Goal: Communication & Community: Answer question/provide support

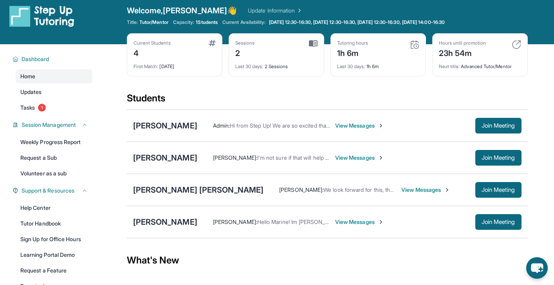
scroll to position [14, 0]
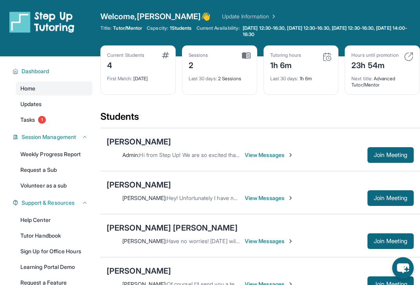
click at [129, 147] on div "[PERSON_NAME]" at bounding box center [139, 141] width 64 height 11
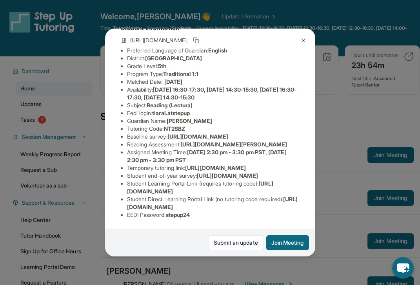
scroll to position [70, 284]
drag, startPoint x: 126, startPoint y: 127, endPoint x: 321, endPoint y: 141, distance: 195.2
click at [321, 141] on div "Tiara Laux Guardian: Tenisha Laux Student Information https://student-portal.st…" at bounding box center [210, 142] width 420 height 285
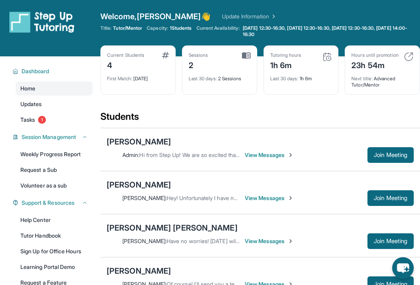
copy span "https://airtable.com/apprlfn8WjpjBUn2G/shrK0QR6AaNyG5psY?prefill_Type%20of%20Fo…"
click at [126, 147] on div "[PERSON_NAME]" at bounding box center [139, 141] width 64 height 11
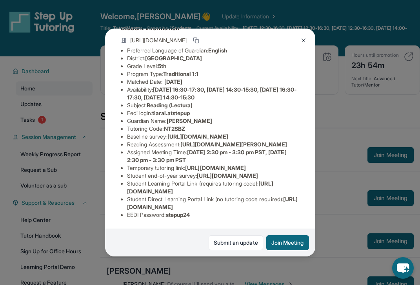
scroll to position [62, 0]
drag, startPoint x: 261, startPoint y: 152, endPoint x: 97, endPoint y: 139, distance: 164.7
click at [97, 139] on div "Tiara Laux Guardian: Tenisha Laux Student Information https://student-portal.st…" at bounding box center [210, 142] width 420 height 285
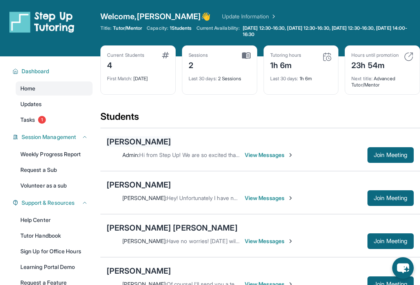
click at [130, 146] on div "[PERSON_NAME]" at bounding box center [139, 141] width 64 height 11
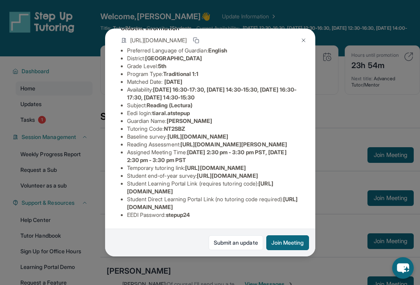
scroll to position [64, 284]
drag, startPoint x: 127, startPoint y: 136, endPoint x: 258, endPoint y: 151, distance: 131.3
click at [258, 152] on div "Tiara Laux Guardian: Tenisha Laux Student Information https://student-portal.st…" at bounding box center [210, 143] width 210 height 228
copy span "https://airtable.com/apprlfn8WjpjBUn2G/shrK0QR6AaNyG5psY?prefill_Type%20of%20Fo…"
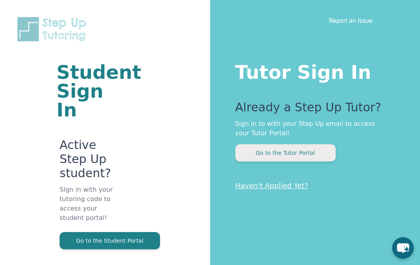
click at [276, 152] on button "Go to the Tutor Portal" at bounding box center [285, 152] width 100 height 17
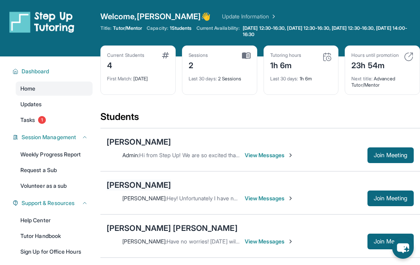
click at [129, 183] on div "[PERSON_NAME]" at bounding box center [139, 184] width 64 height 11
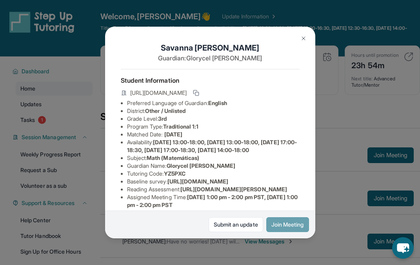
click at [283, 230] on button "Join Meeting" at bounding box center [287, 224] width 43 height 15
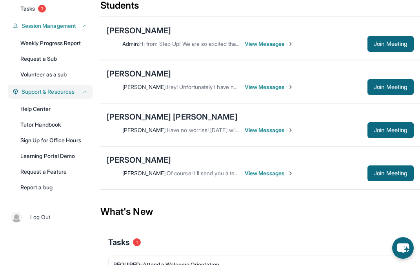
scroll to position [113, 0]
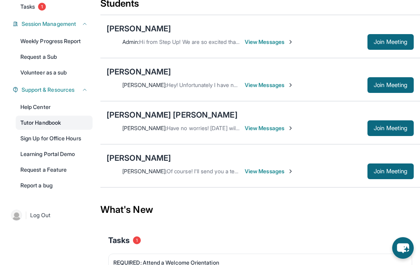
click at [52, 121] on link "Tutor Handbook" at bounding box center [54, 123] width 77 height 14
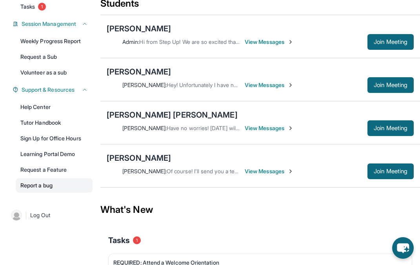
click at [57, 188] on link "Report a bug" at bounding box center [54, 185] width 77 height 14
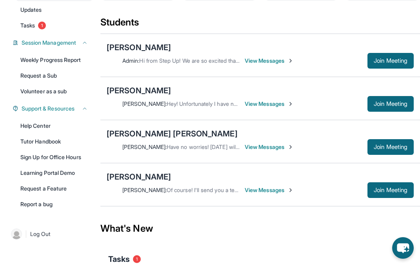
scroll to position [94, 0]
